Goal: Information Seeking & Learning: Learn about a topic

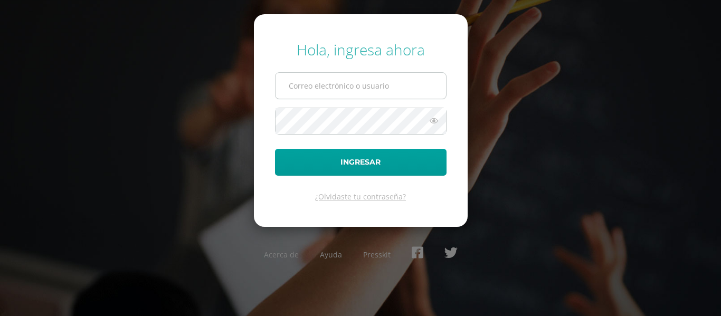
click at [371, 87] on input "text" at bounding box center [360, 86] width 170 height 26
type input "2022536@colegiobelga.edu.gt"
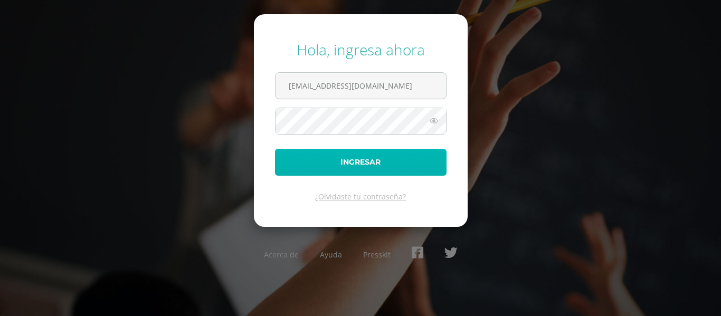
click at [352, 157] on button "Ingresar" at bounding box center [360, 162] width 171 height 27
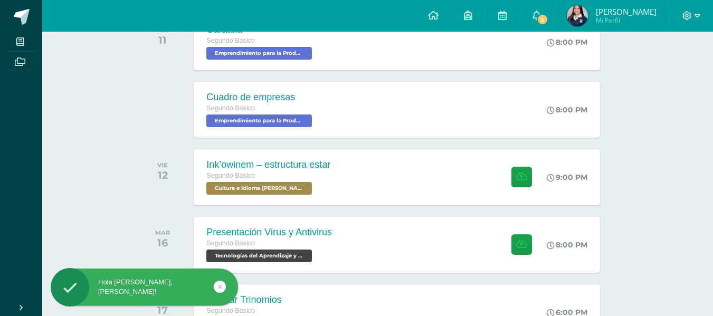
scroll to position [196, 0]
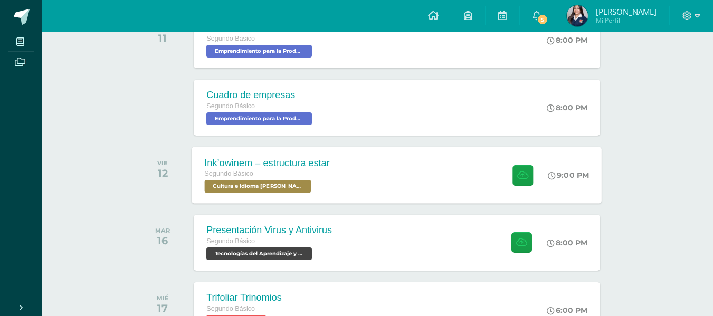
click at [388, 188] on div "Ink’owinem – estructura estar Segundo Básico Cultura e Idioma Maya Garífuna o X…" at bounding box center [397, 175] width 410 height 56
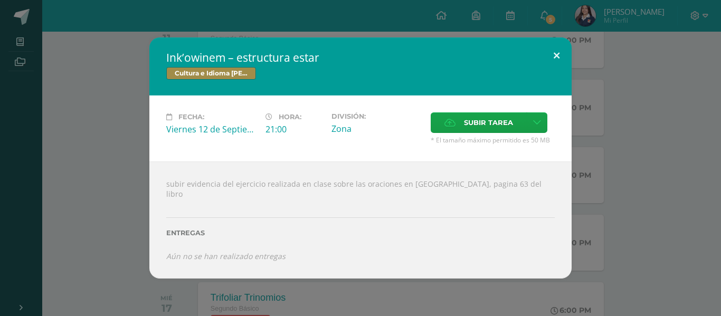
click at [562, 59] on button at bounding box center [556, 55] width 30 height 36
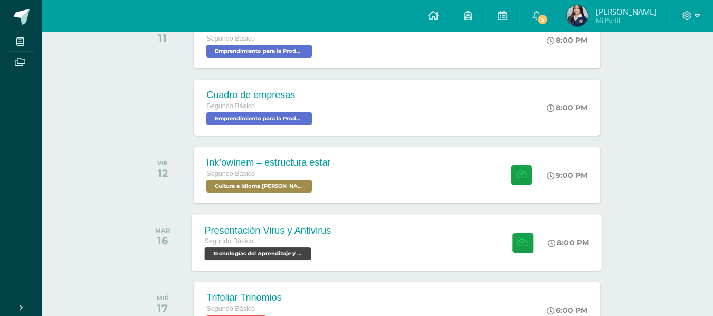
click at [429, 235] on div "Presentación Virus y Antivirus Segundo Básico Tecnologías del Aprendizaje y la …" at bounding box center [397, 242] width 410 height 56
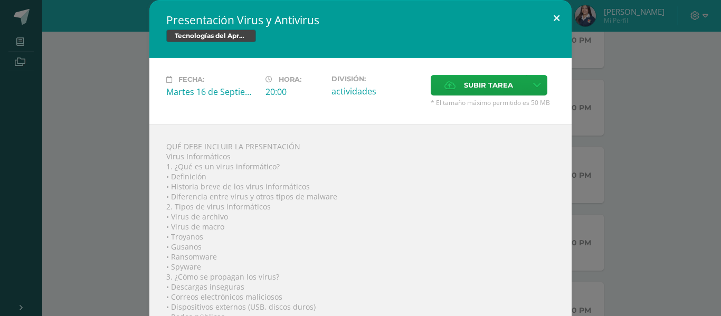
click at [550, 17] on button at bounding box center [556, 18] width 30 height 36
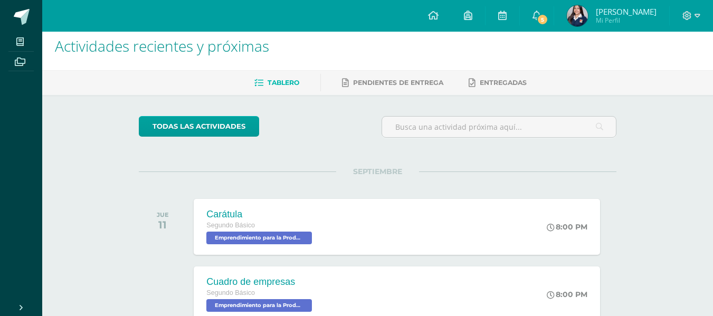
scroll to position [0, 0]
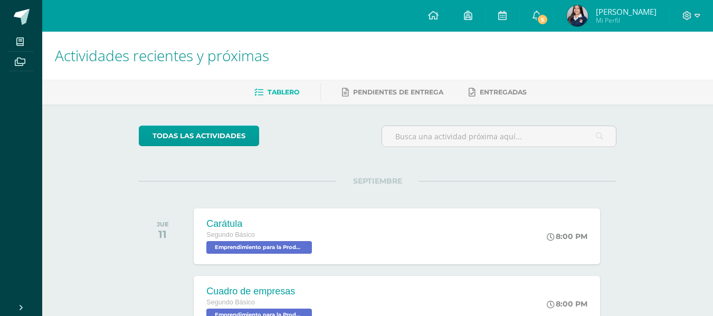
click at [401, 82] on div "Tablero Pendientes de entrega Entregadas" at bounding box center [390, 92] width 696 height 25
click at [396, 85] on link "Pendientes de entrega" at bounding box center [392, 92] width 101 height 17
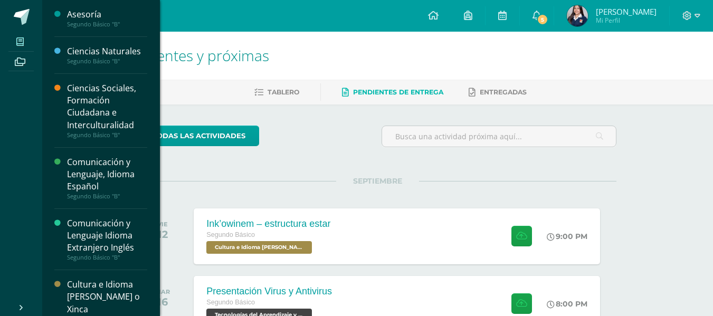
click at [26, 47] on span at bounding box center [20, 41] width 24 height 14
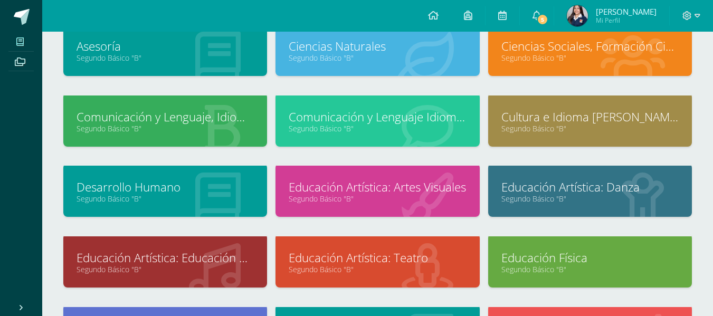
scroll to position [80, 0]
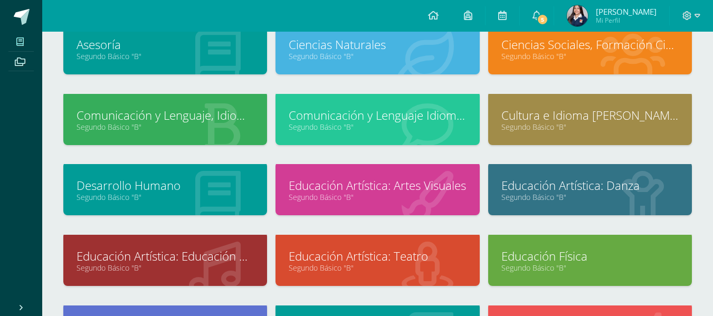
click at [621, 49] on link "Ciencias Sociales, Formación Ciudadana e Interculturalidad" at bounding box center [589, 44] width 177 height 16
